Goal: Find specific page/section: Find specific page/section

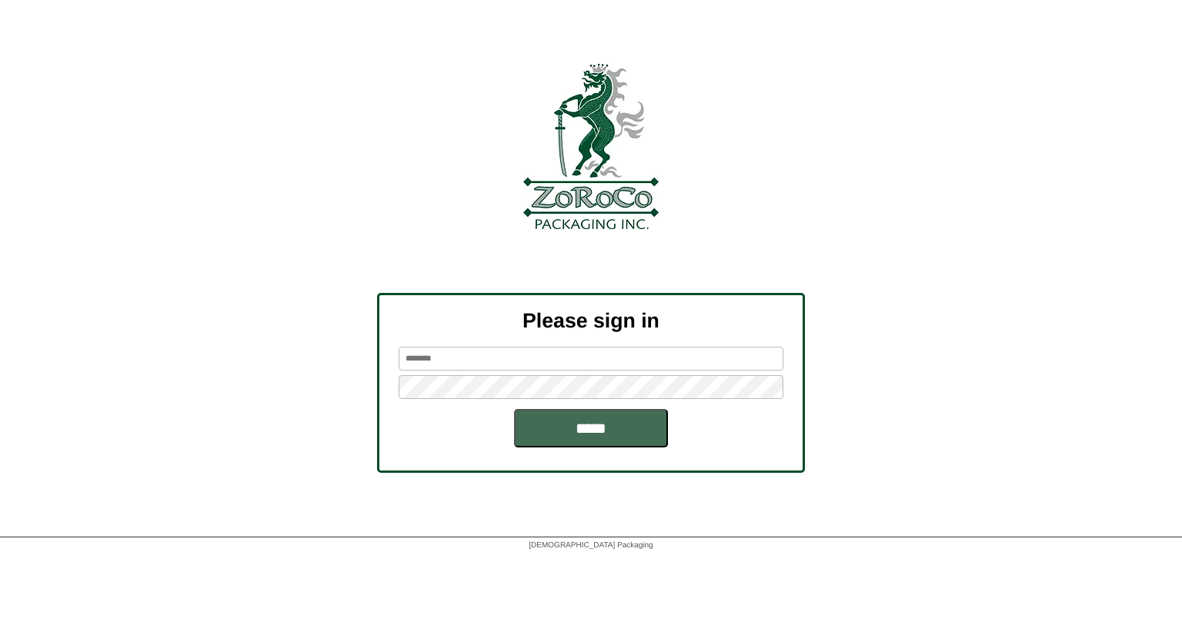
type input "*******"
click at [584, 429] on input "*****" at bounding box center [591, 428] width 154 height 38
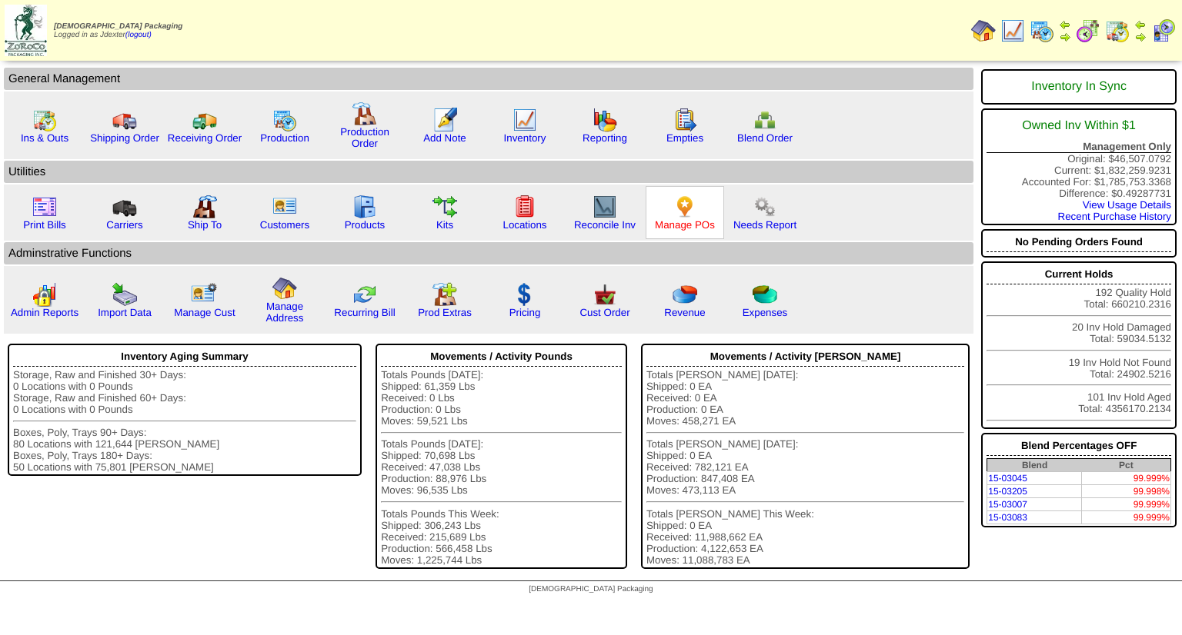
click at [698, 229] on link "Manage POs" at bounding box center [685, 225] width 60 height 12
